Goal: Entertainment & Leisure: Consume media (video, audio)

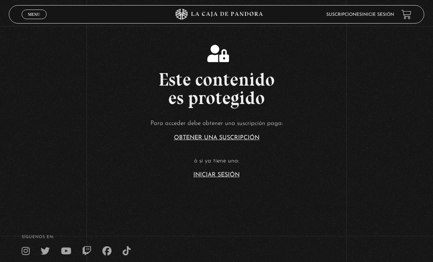
click at [218, 178] on link "Iniciar Sesión" at bounding box center [216, 175] width 46 height 6
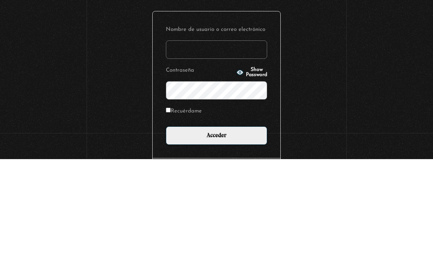
click at [247, 143] on input "Nombre de usuario o correo electrónico" at bounding box center [216, 152] width 101 height 18
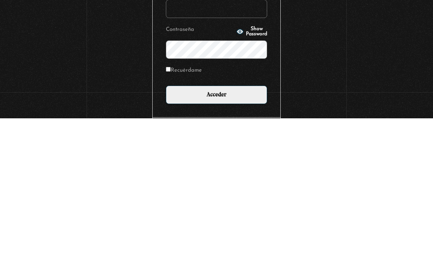
type input "jmelendezs"
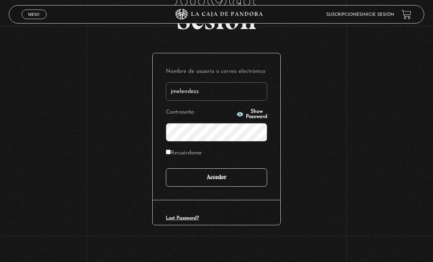
click at [225, 177] on input "Acceder" at bounding box center [216, 177] width 101 height 18
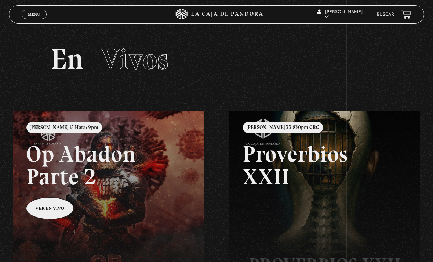
click at [36, 15] on span "Menu" at bounding box center [34, 14] width 12 height 4
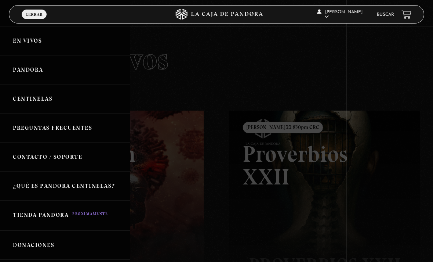
click at [26, 73] on link "Pandora" at bounding box center [65, 69] width 130 height 29
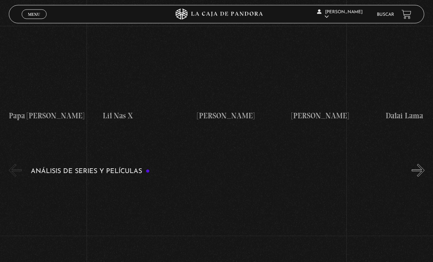
scroll to position [1101, 0]
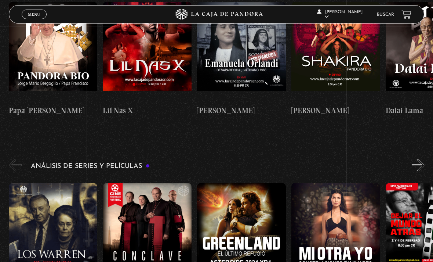
click at [69, 190] on figure at bounding box center [53, 232] width 89 height 99
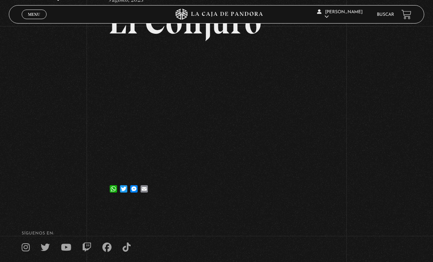
scroll to position [61, 0]
